Goal: Information Seeking & Learning: Learn about a topic

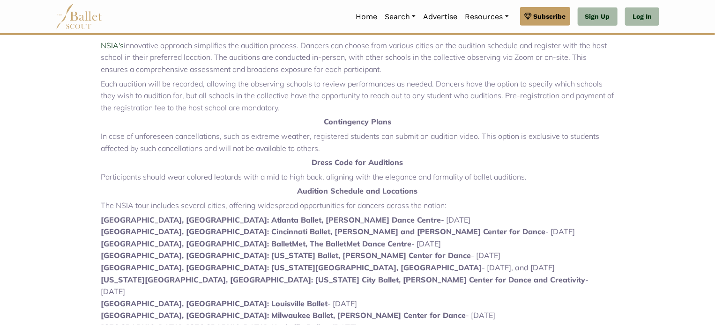
scroll to position [281, 0]
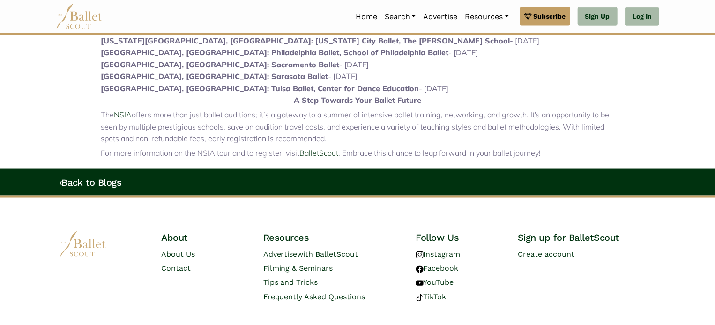
scroll to position [656, 0]
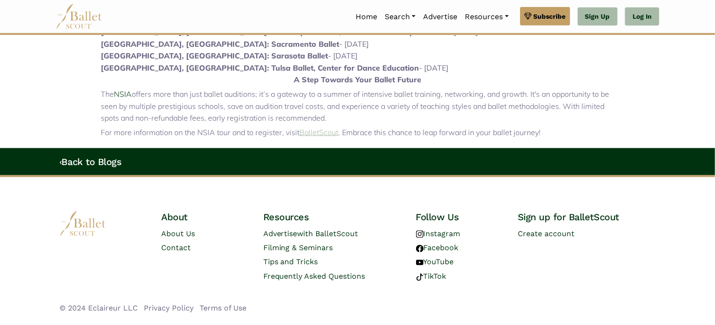
click at [321, 128] on link "BalletScout" at bounding box center [318, 132] width 39 height 9
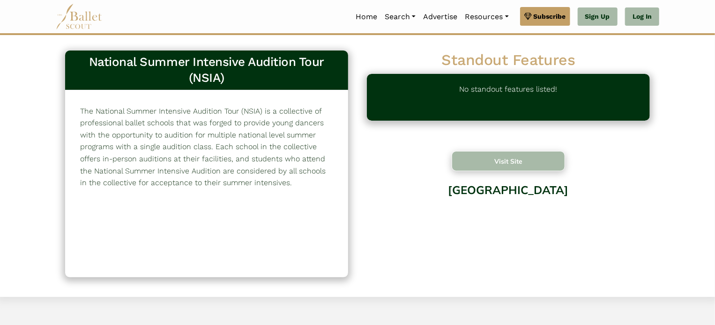
click at [516, 159] on button "Visit Site" at bounding box center [507, 161] width 113 height 20
click at [75, 22] on img at bounding box center [79, 17] width 47 height 26
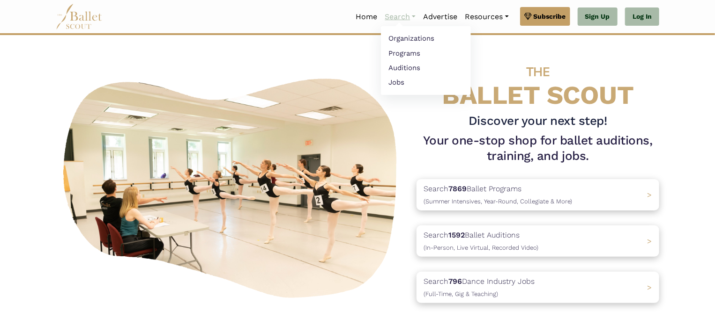
click at [397, 22] on link "Search" at bounding box center [400, 17] width 38 height 20
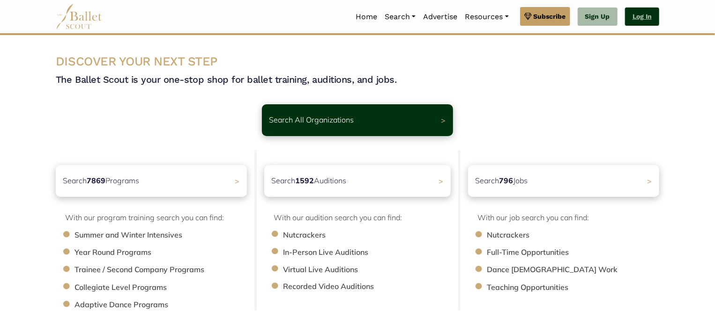
click at [646, 16] on link "Log In" at bounding box center [642, 16] width 34 height 19
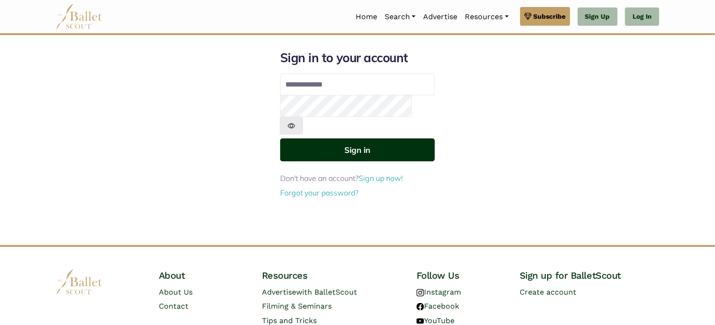
type input "**********"
click at [370, 139] on button "Sign in" at bounding box center [357, 150] width 155 height 23
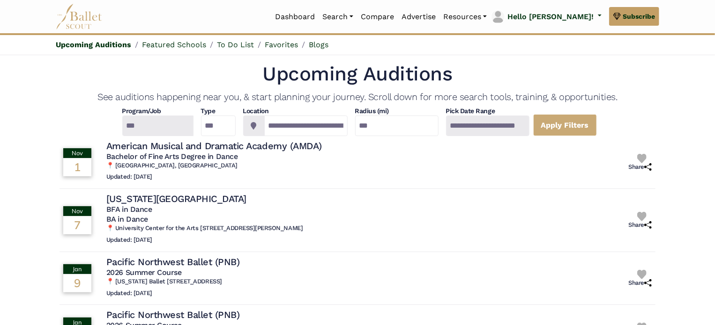
click at [74, 21] on img at bounding box center [79, 17] width 47 height 26
click at [134, 123] on div at bounding box center [157, 126] width 71 height 21
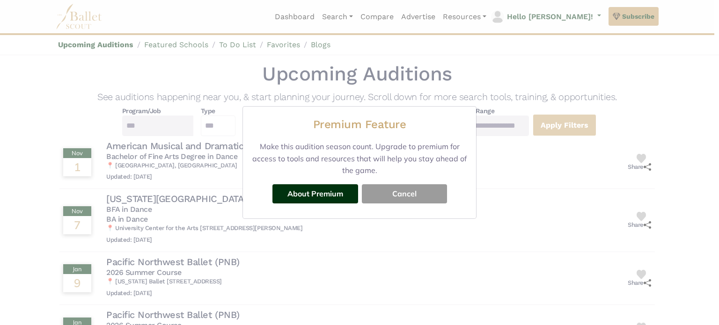
click at [389, 190] on button "Cancel" at bounding box center [404, 193] width 85 height 19
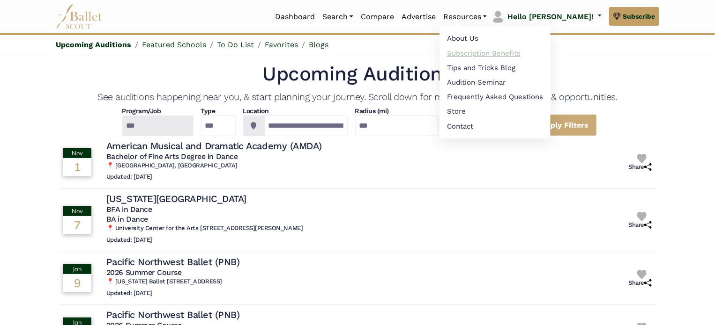
click at [513, 56] on link "Subscription Benefits" at bounding box center [494, 53] width 111 height 15
